Goal: Navigation & Orientation: Find specific page/section

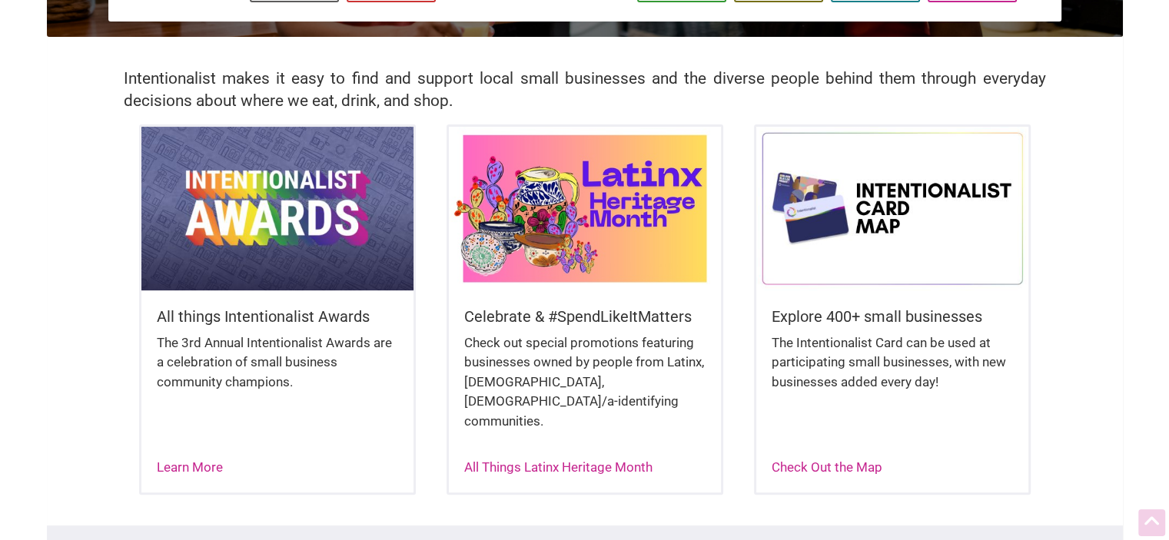
scroll to position [314, 0]
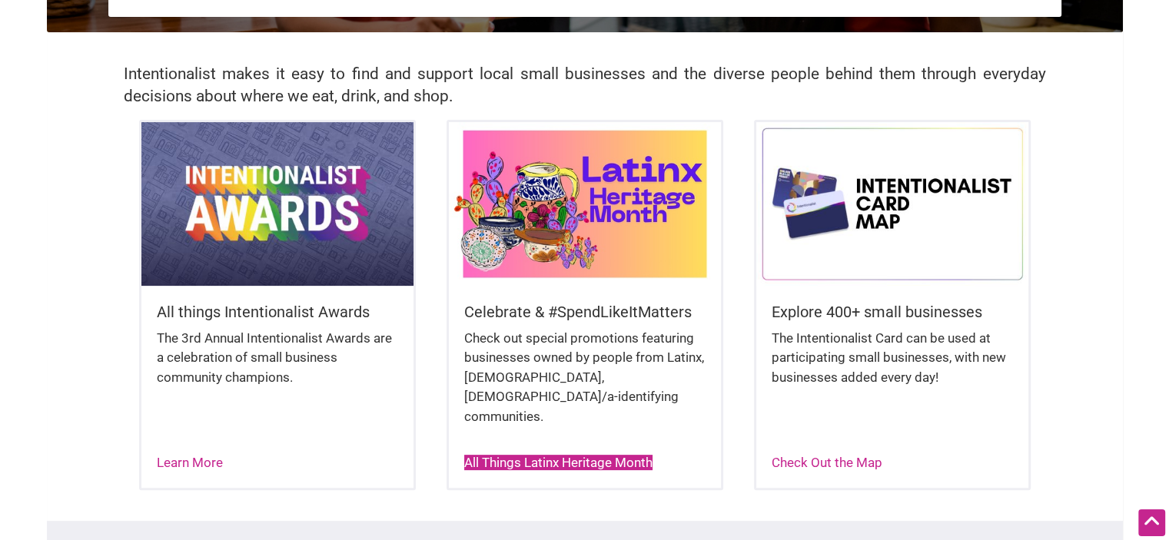
click at [585, 455] on link "All Things Latinx Heritage Month" at bounding box center [558, 462] width 188 height 15
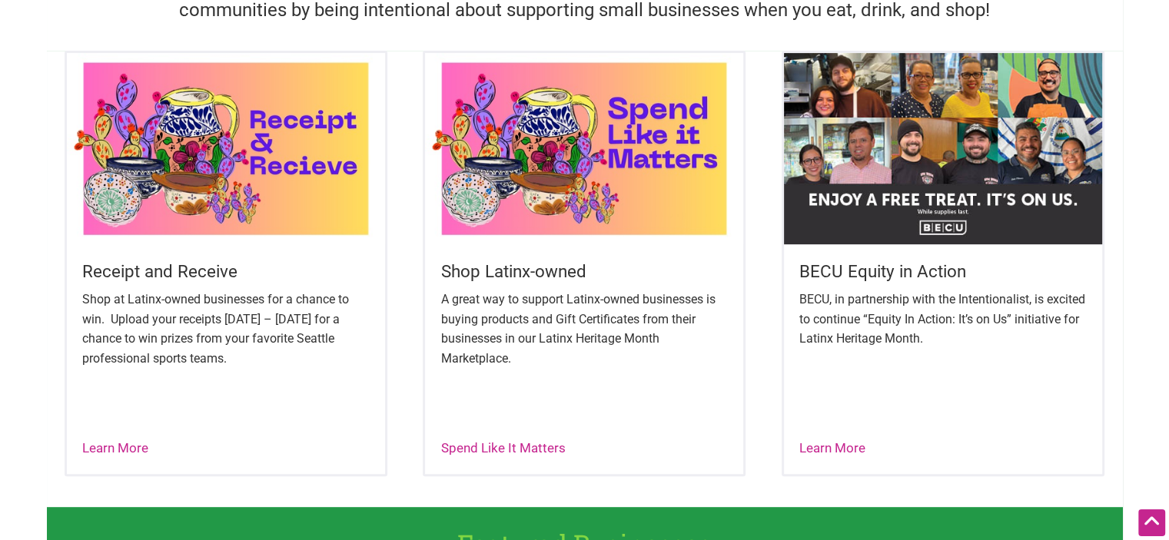
scroll to position [584, 0]
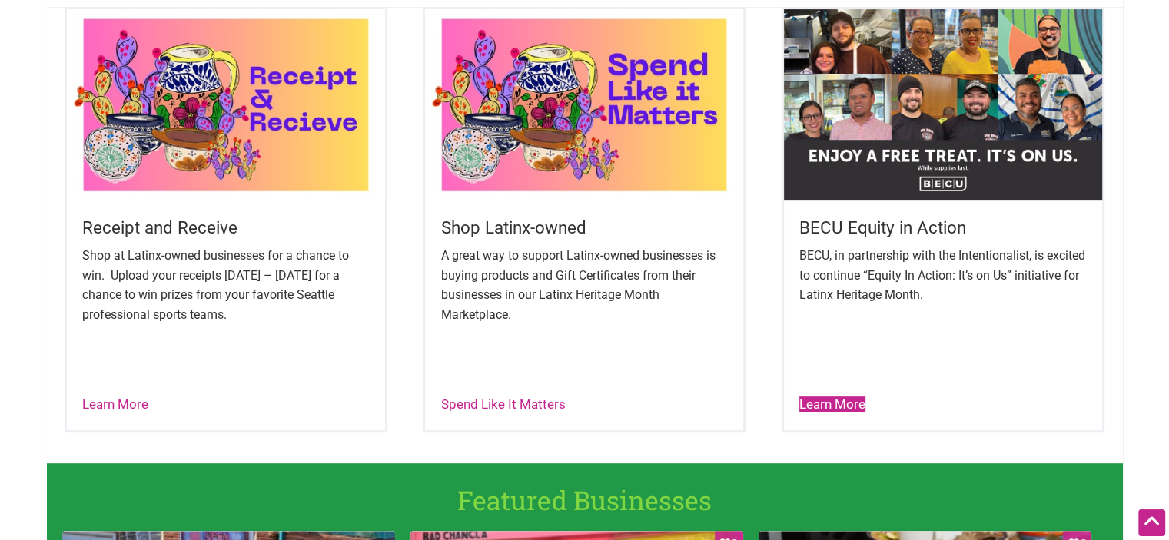
click at [852, 405] on link "Learn More" at bounding box center [832, 404] width 66 height 15
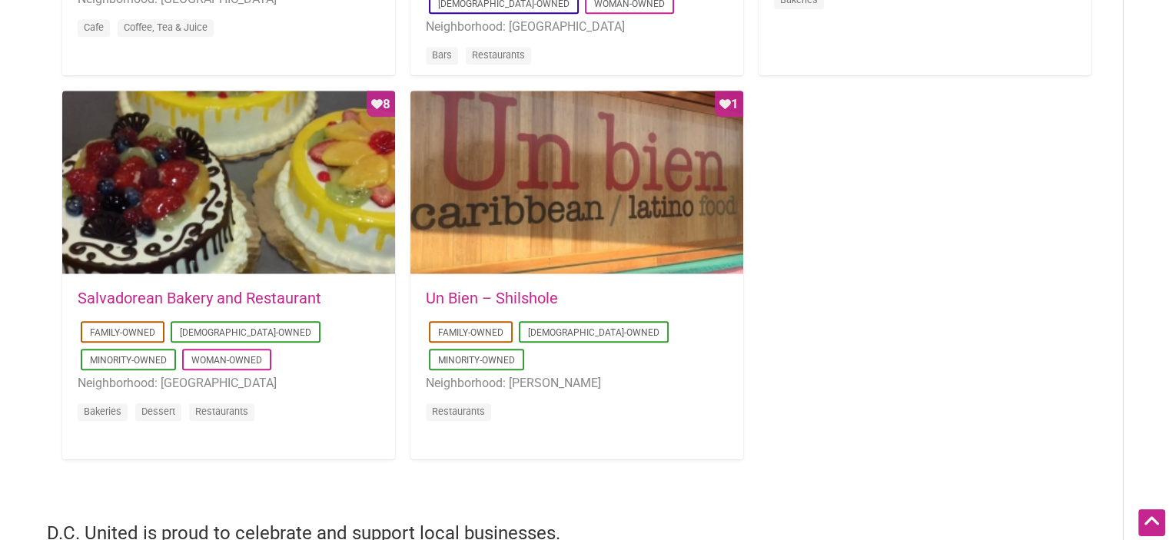
scroll to position [1529, 0]
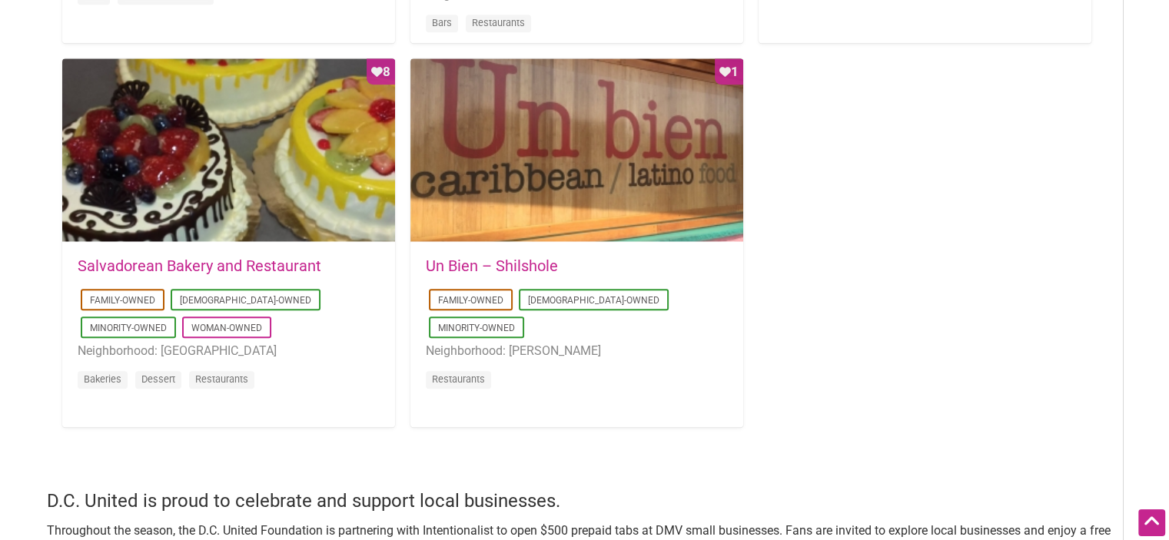
click at [546, 266] on link "Un Bien – Shilshole" at bounding box center [492, 266] width 132 height 18
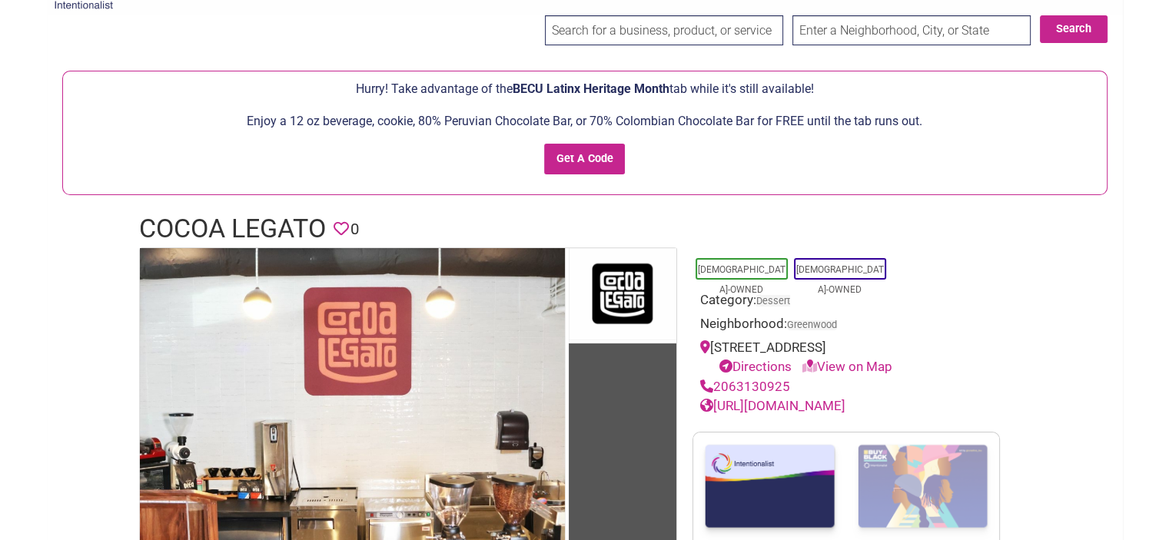
scroll to position [46, 0]
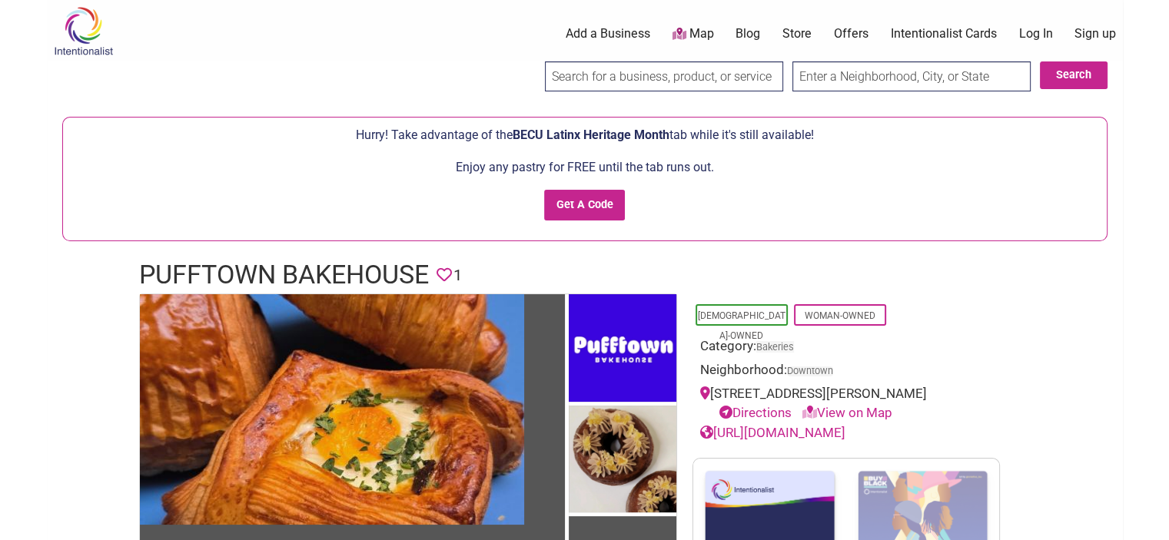
drag, startPoint x: 0, startPoint y: 0, endPoint x: 471, endPoint y: 231, distance: 524.9
click at [471, 231] on div "Enjoy any pastry for FREE until the tab runs out. Get A Code" at bounding box center [585, 195] width 1028 height 75
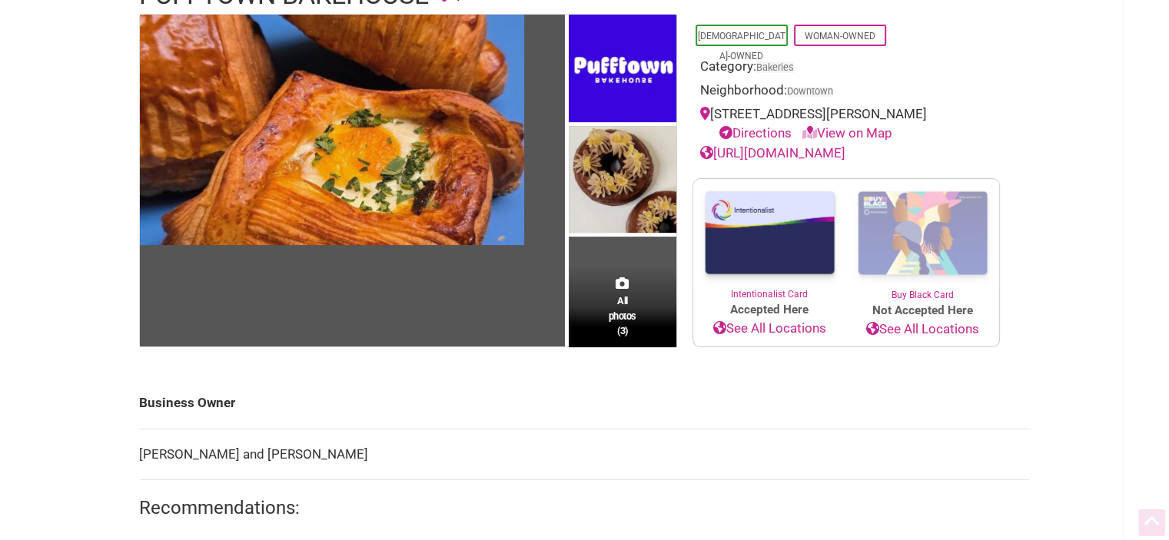
scroll to position [281, 0]
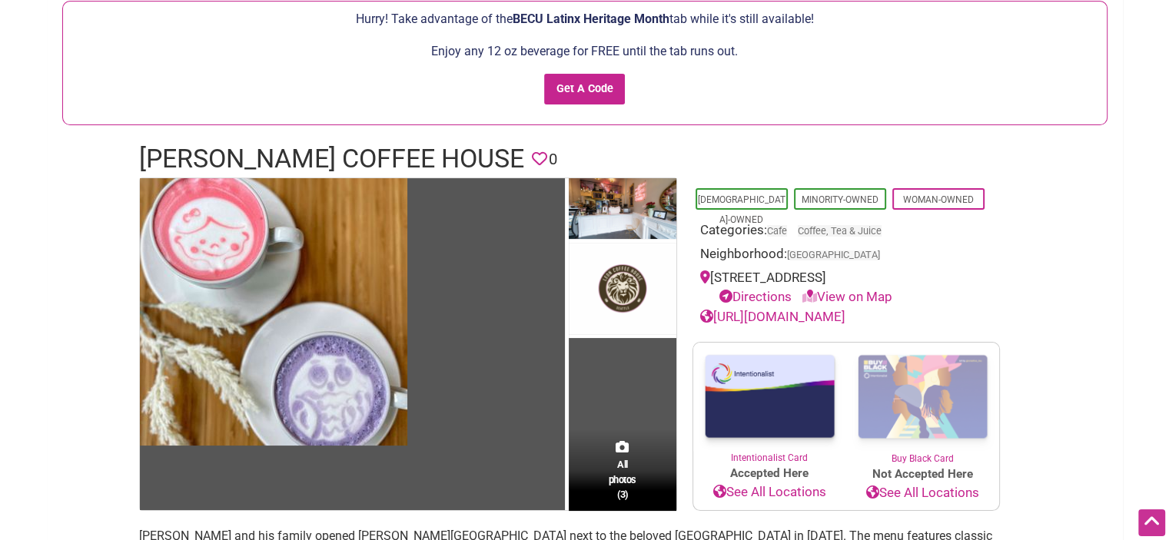
scroll to position [117, 0]
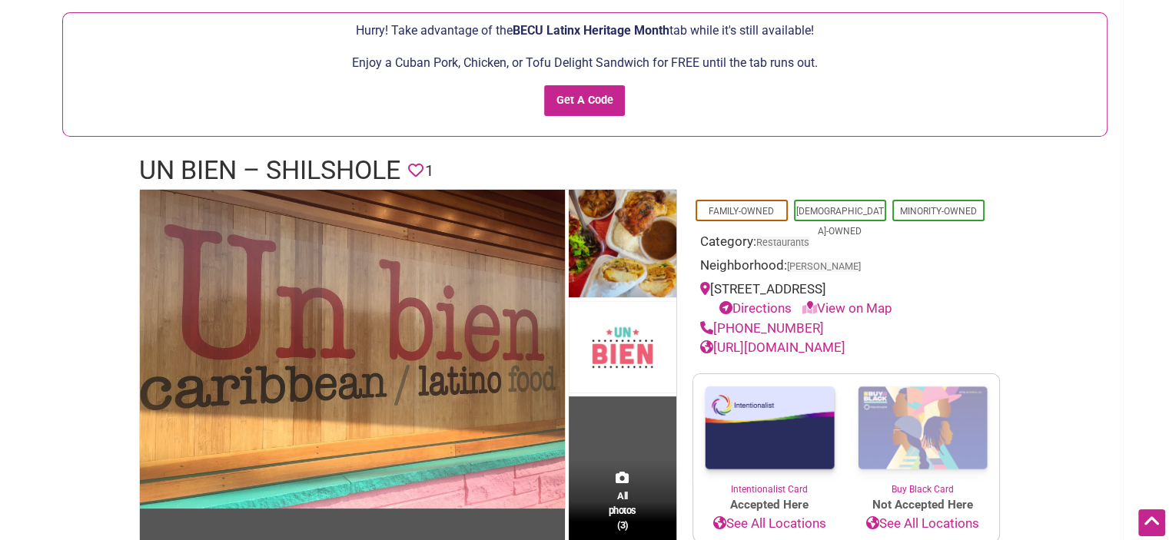
scroll to position [101, 0]
